Goal: Task Accomplishment & Management: Use online tool/utility

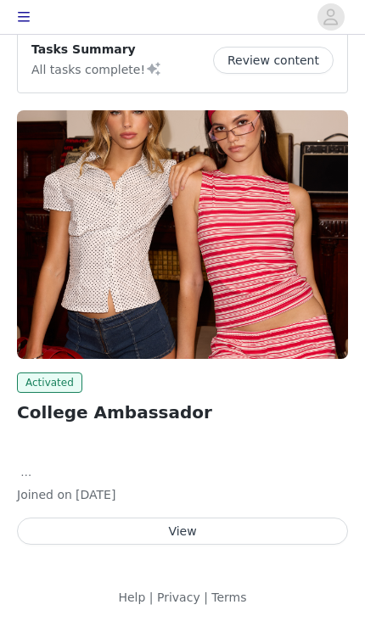
click at [272, 528] on button "View" at bounding box center [182, 531] width 331 height 27
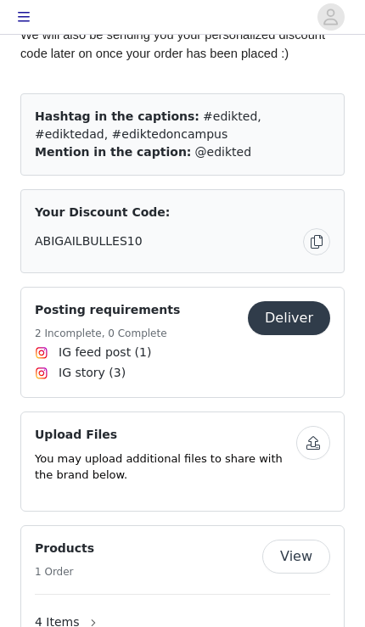
scroll to position [977, 0]
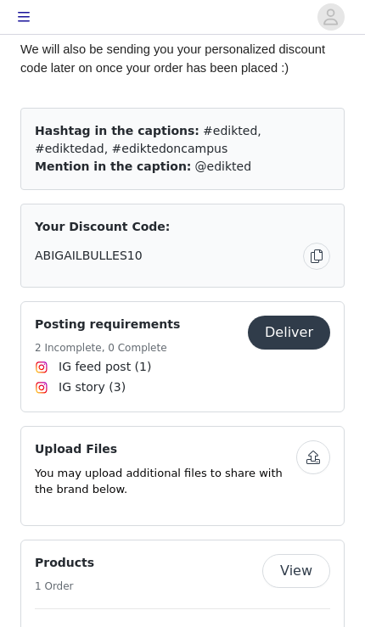
click at [298, 560] on button "View" at bounding box center [296, 571] width 68 height 34
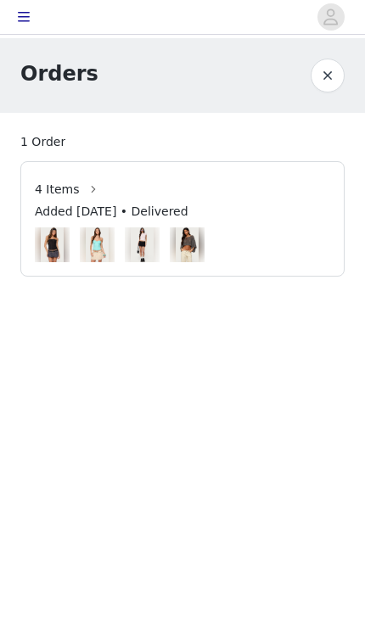
click at [336, 82] on button "button" at bounding box center [328, 76] width 34 height 34
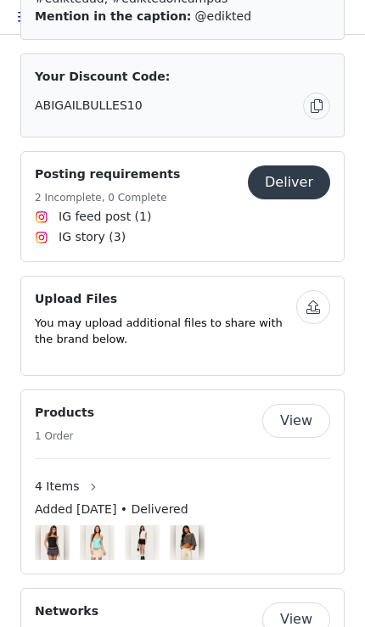
scroll to position [1157, 0]
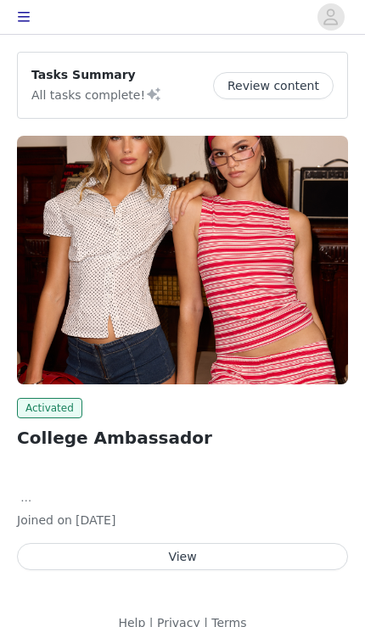
click at [238, 560] on button "View" at bounding box center [182, 556] width 331 height 27
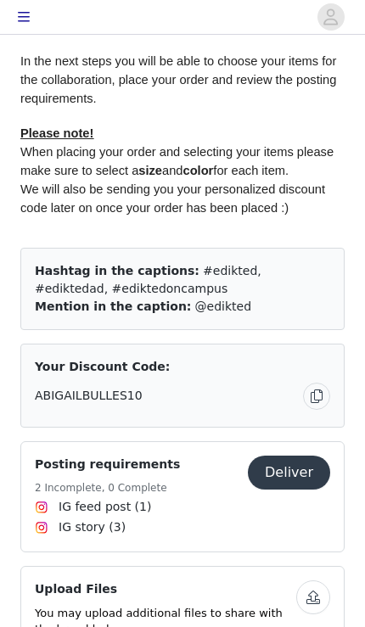
scroll to position [1000, 0]
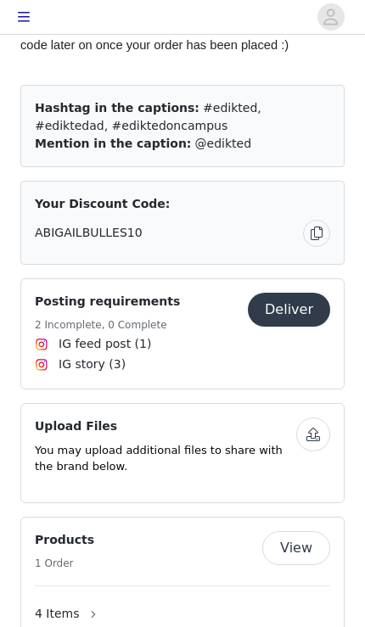
click at [308, 533] on button "View" at bounding box center [296, 549] width 68 height 34
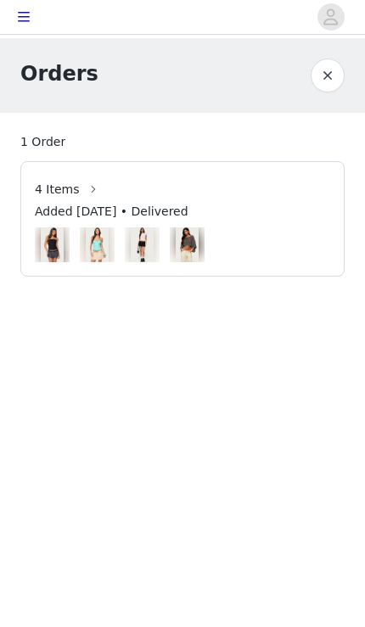
click at [174, 237] on img at bounding box center [187, 244] width 35 height 43
click at [80, 195] on button "button" at bounding box center [93, 189] width 27 height 27
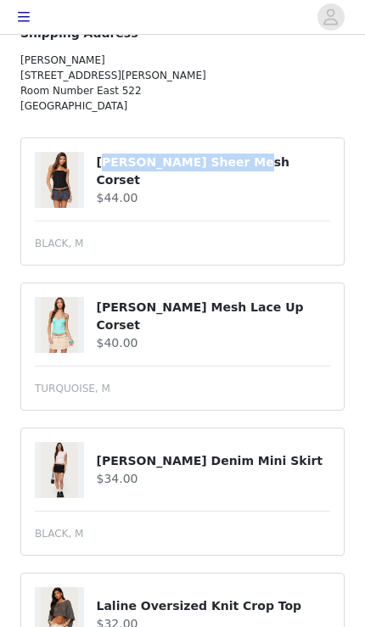
scroll to position [178, 0]
